Goal: Information Seeking & Learning: Learn about a topic

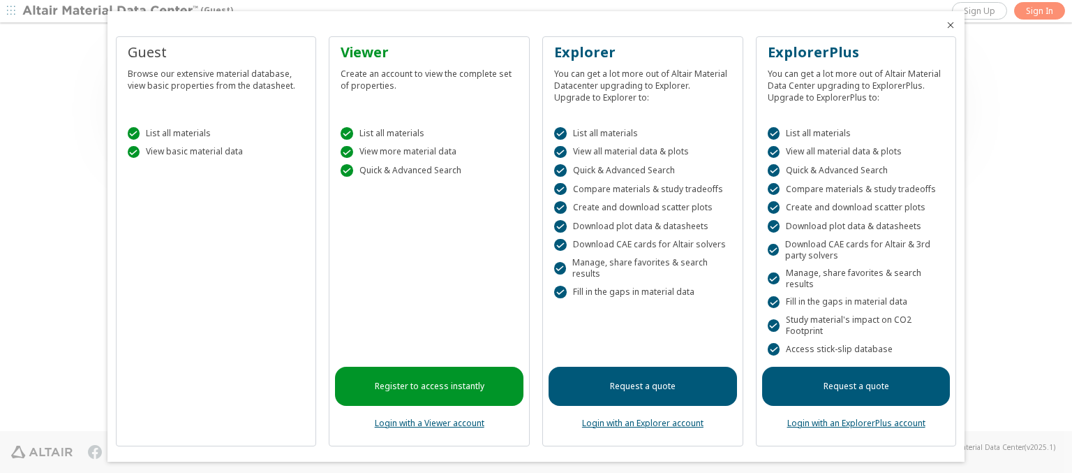
click at [945, 25] on icon "Close" at bounding box center [950, 25] width 11 height 11
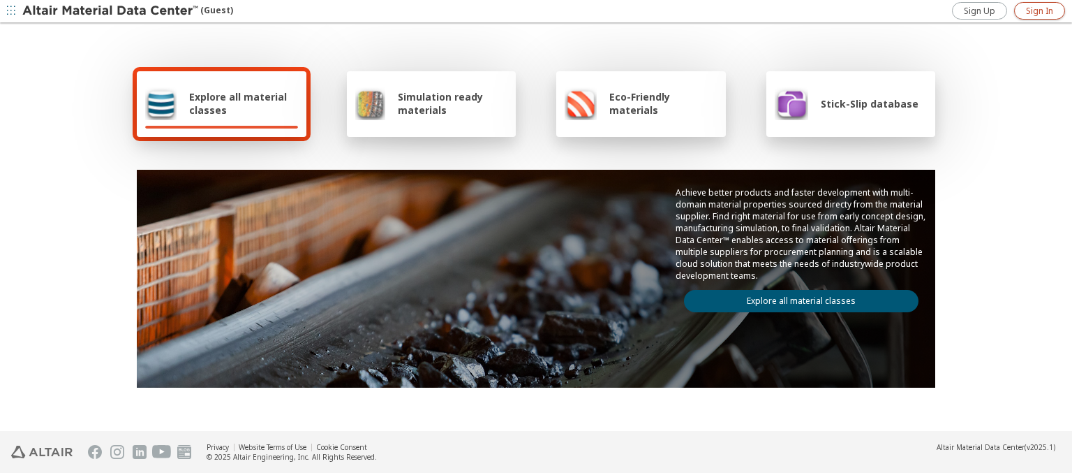
click at [1040, 10] on span "Sign In" at bounding box center [1039, 11] width 27 height 11
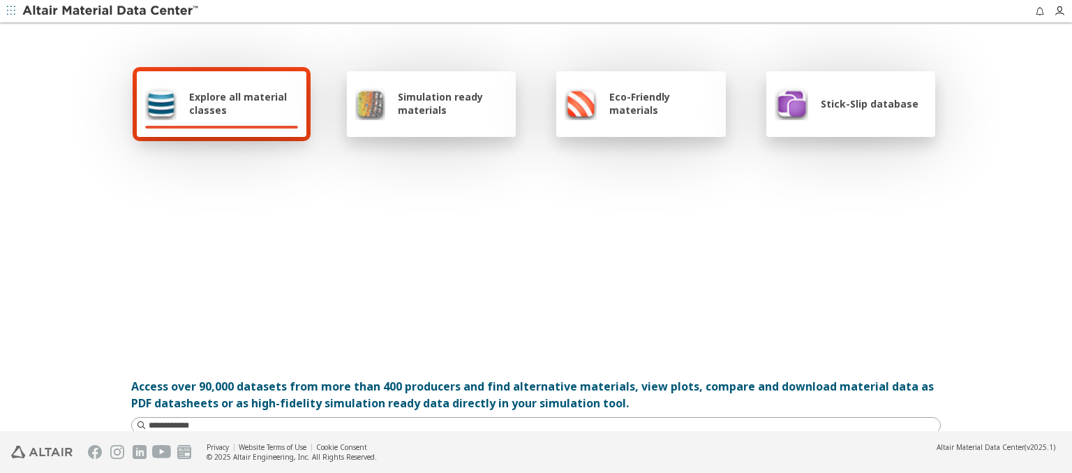
click at [238, 103] on span "Explore all material classes" at bounding box center [243, 103] width 109 height 27
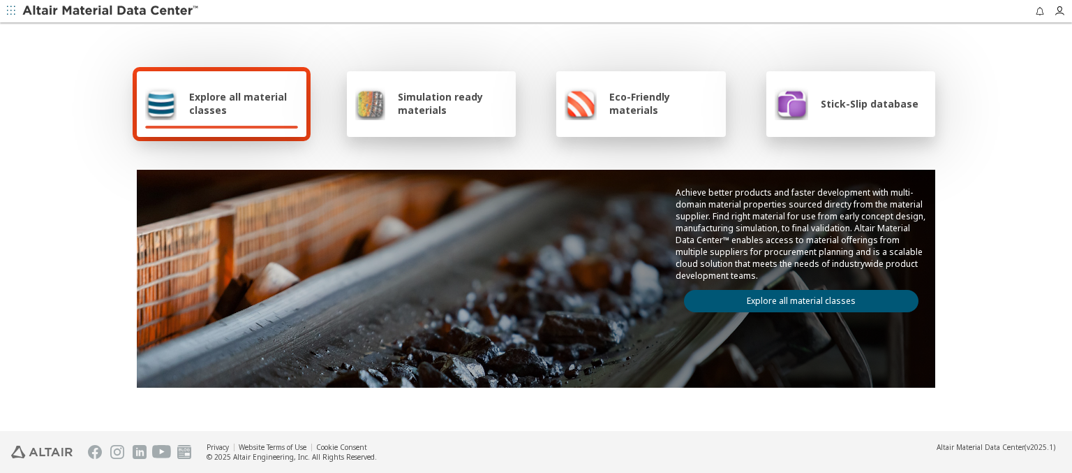
click at [796, 297] on link "Explore all material classes" at bounding box center [801, 301] width 235 height 22
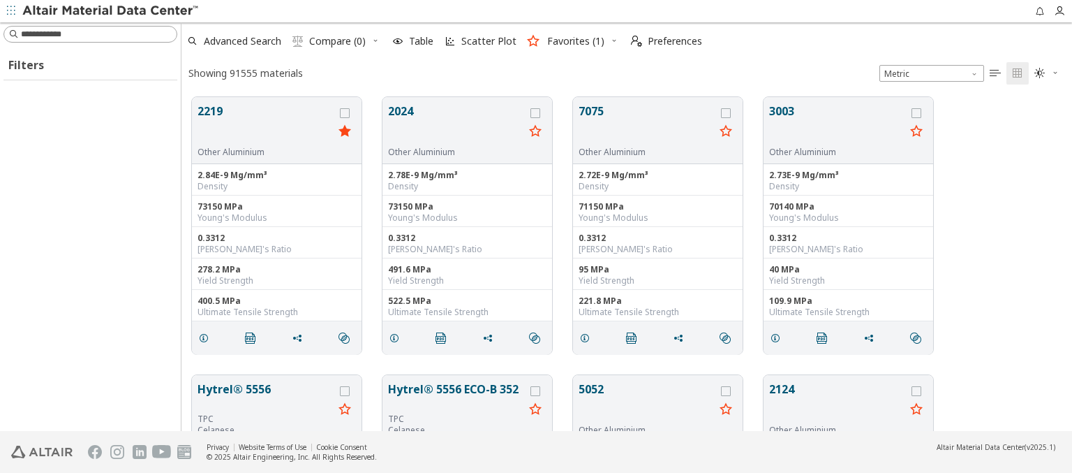
scroll to position [334, 880]
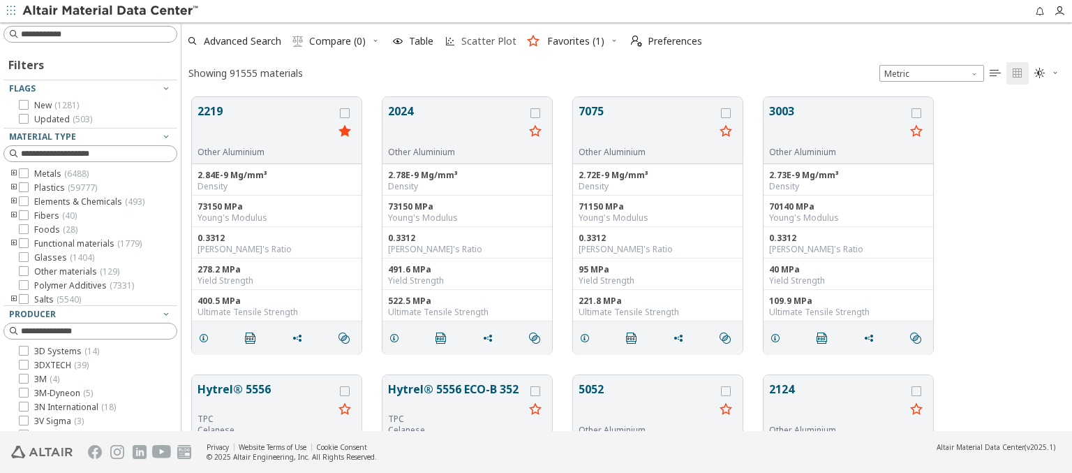
click at [479, 41] on span "Scatter Plot" at bounding box center [488, 41] width 55 height 10
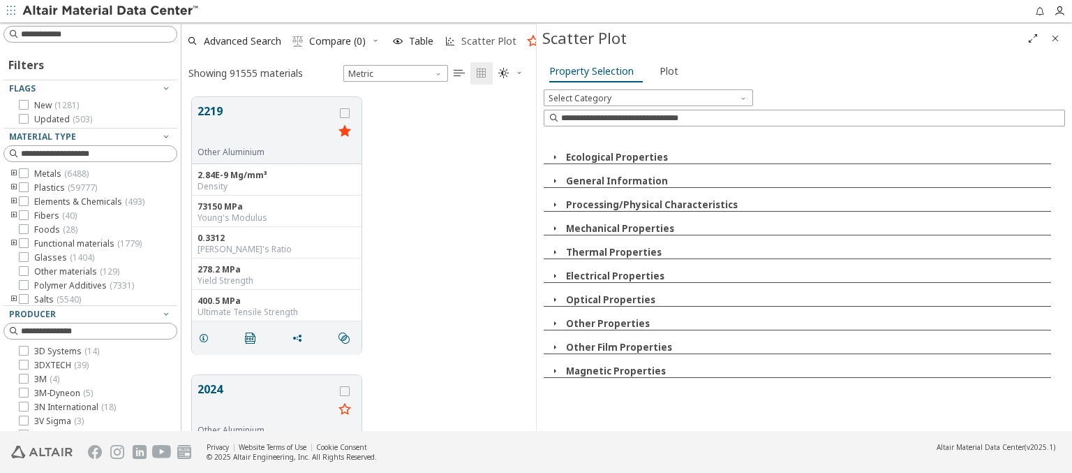
scroll to position [334, 344]
click at [554, 156] on icon "button" at bounding box center [554, 157] width 11 height 11
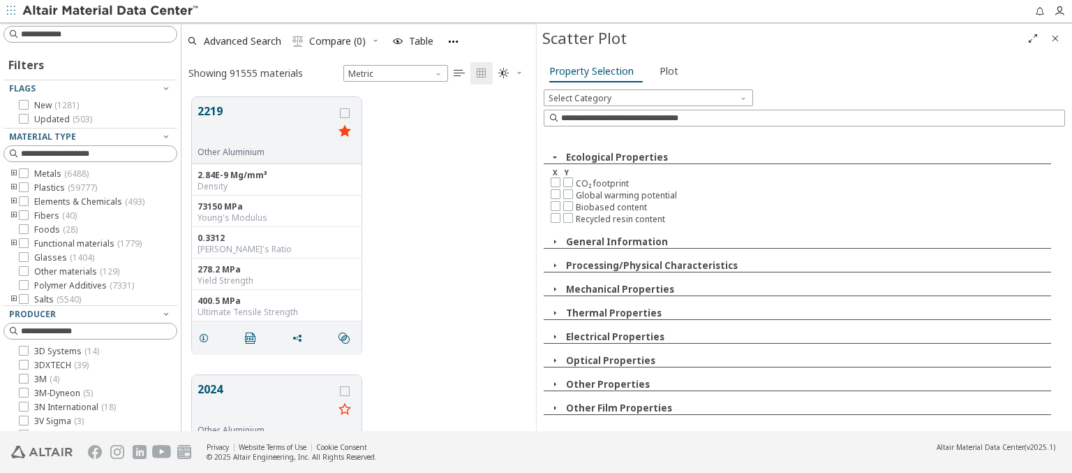
click at [111, 11] on img at bounding box center [111, 11] width 178 height 14
